Goal: Find specific page/section: Find specific page/section

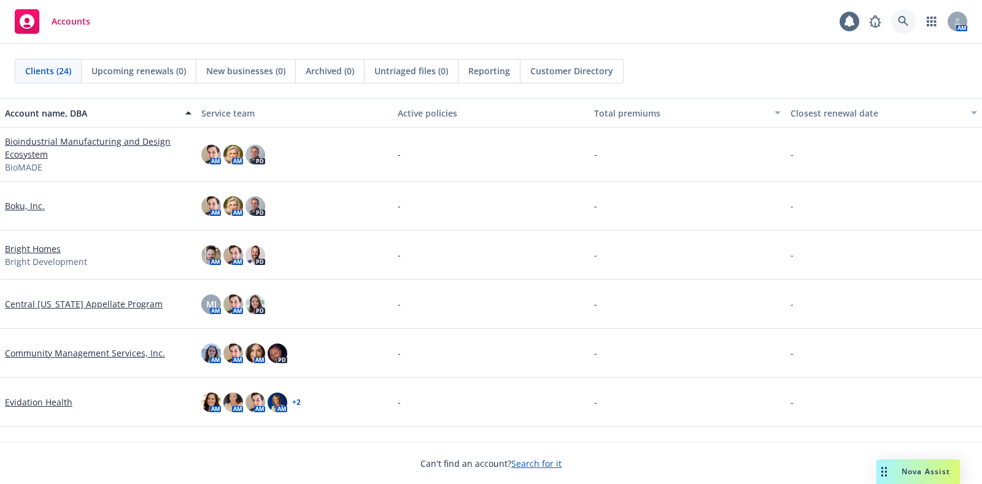
click at [901, 22] on icon at bounding box center [903, 21] width 10 height 10
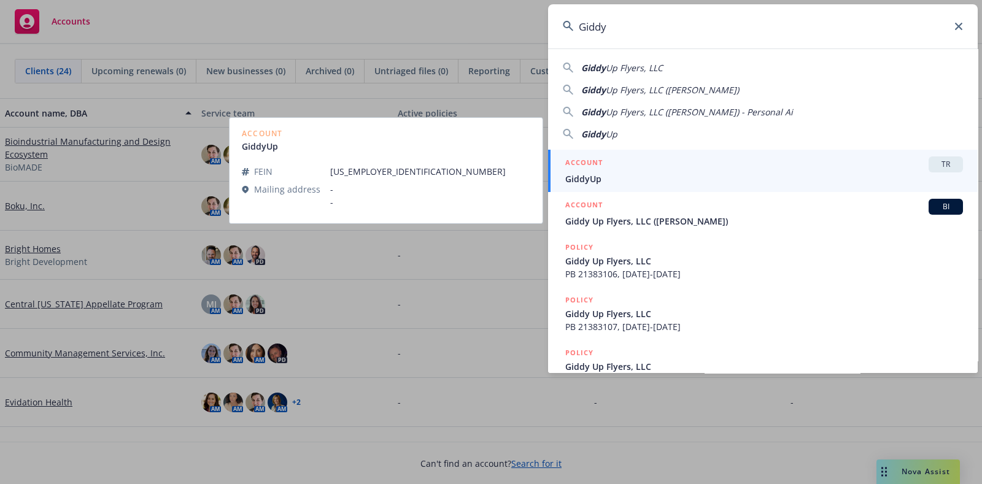
type input "Giddy"
click at [576, 179] on span "GiddyUp" at bounding box center [764, 178] width 398 height 13
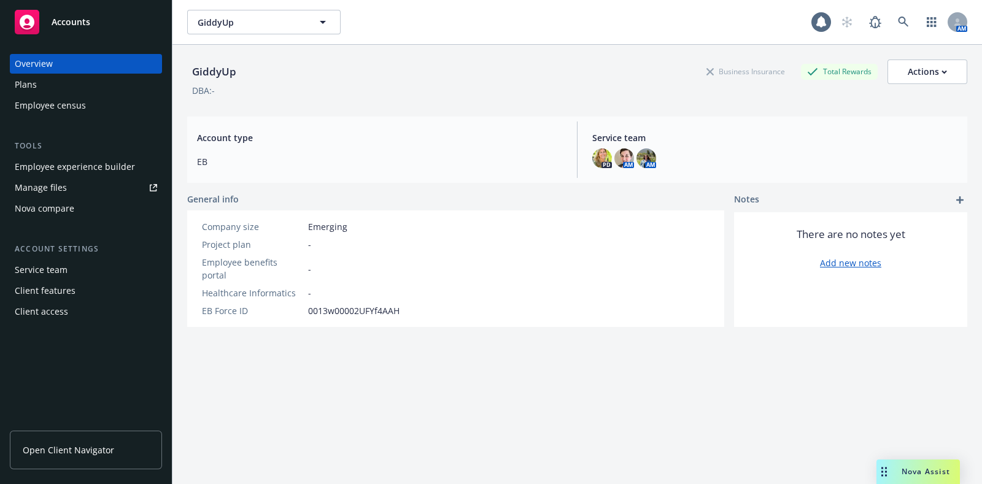
click at [52, 167] on div "Employee experience builder" at bounding box center [75, 167] width 120 height 20
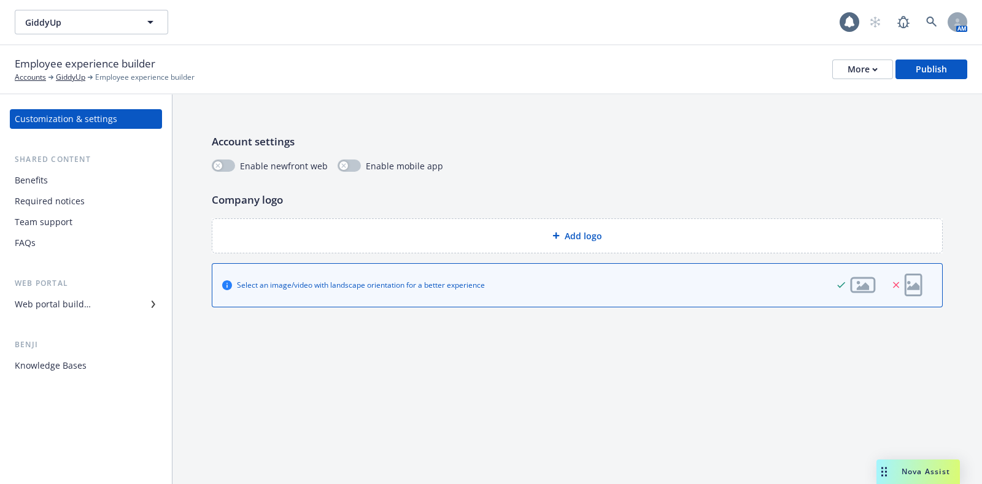
click at [45, 181] on div "Benefits" at bounding box center [31, 181] width 33 height 20
